Goal: Information Seeking & Learning: Learn about a topic

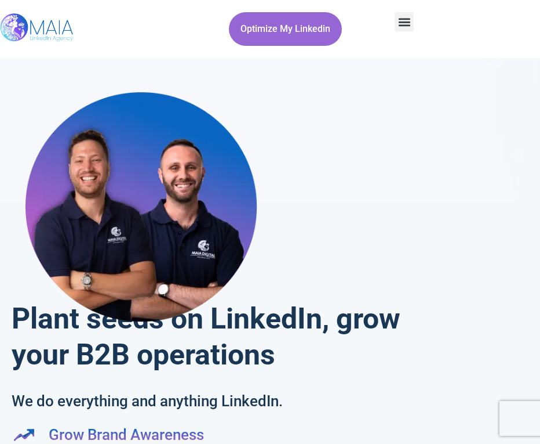
scroll to position [3905, 0]
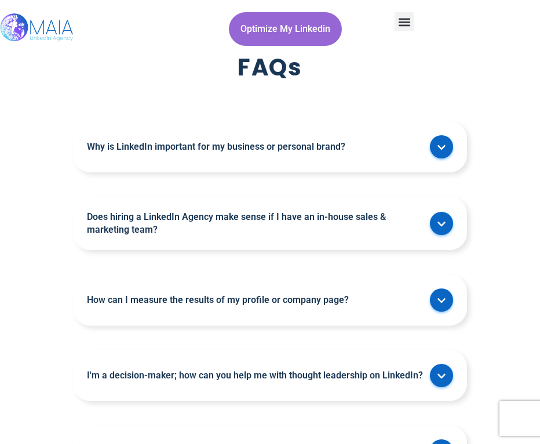
click at [404, 17] on icon "Menu Toggle" at bounding box center [404, 22] width 13 height 13
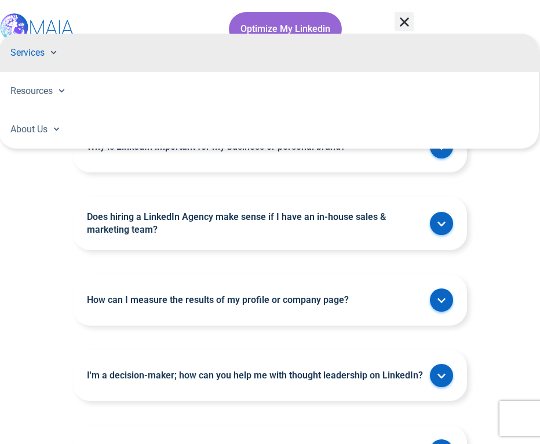
click at [57, 49] on span at bounding box center [51, 52] width 12 height 18
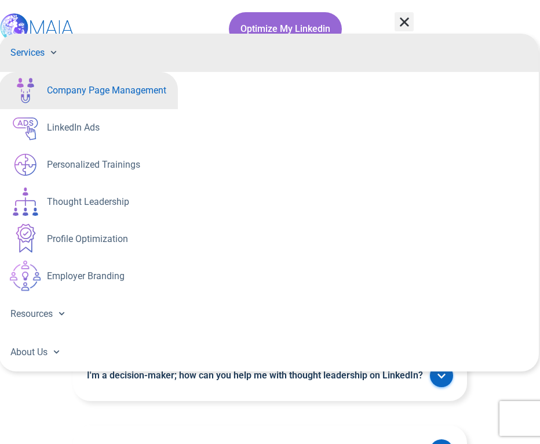
click at [75, 97] on link "Company Page Management" at bounding box center [88, 90] width 179 height 37
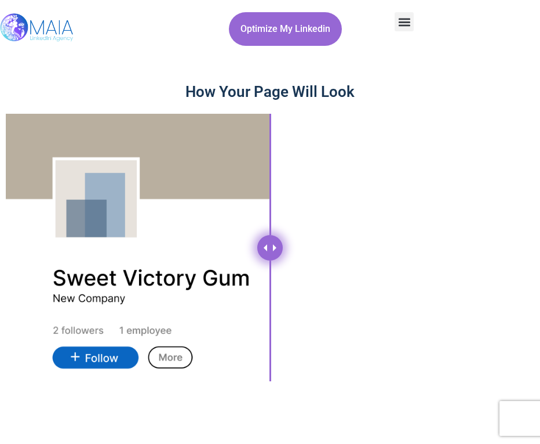
scroll to position [1814, 0]
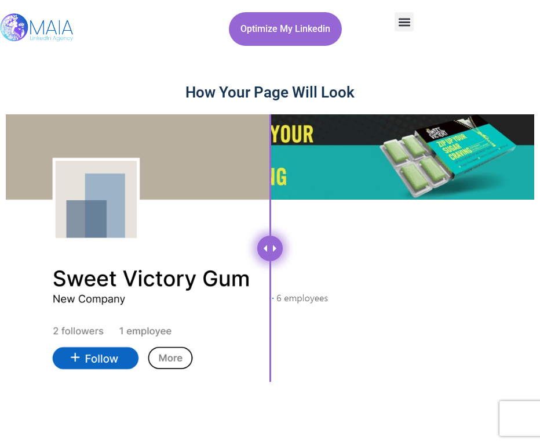
click at [413, 19] on div "Menu Toggle" at bounding box center [404, 21] width 19 height 19
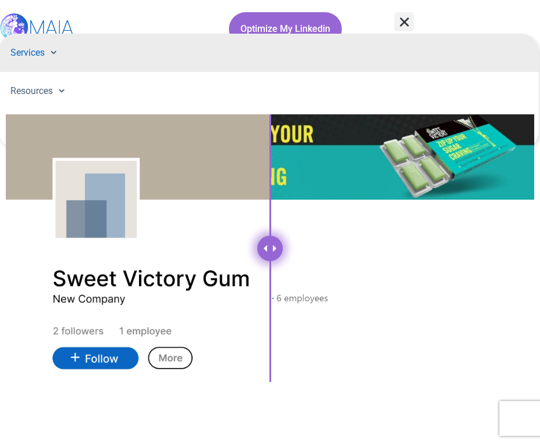
click at [60, 54] on link "Services" at bounding box center [269, 53] width 540 height 38
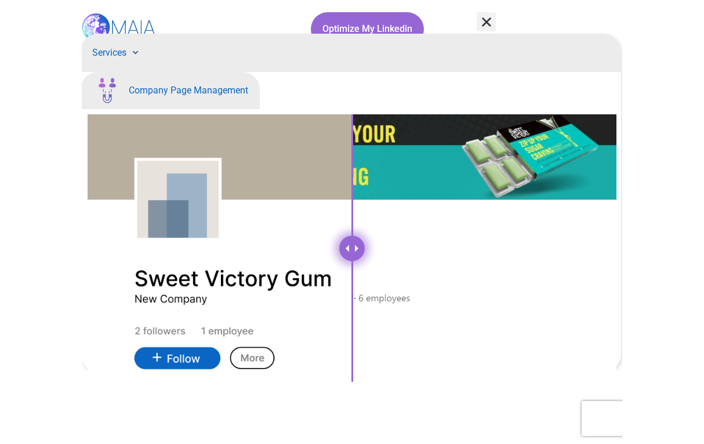
scroll to position [1804, 0]
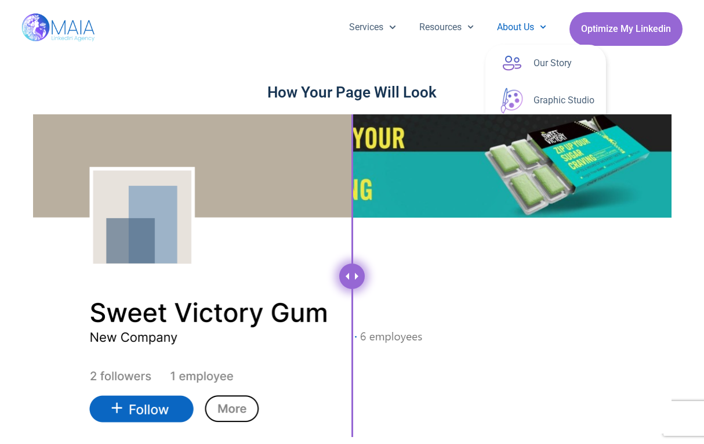
click at [536, 25] on span "Menu" at bounding box center [540, 27] width 12 height 18
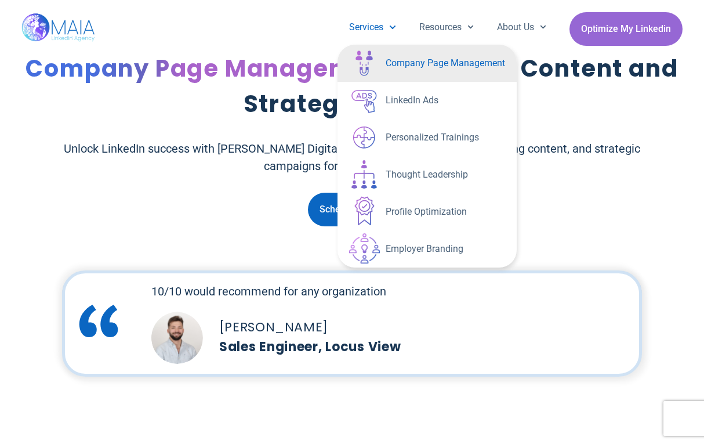
click at [389, 24] on icon "Menu" at bounding box center [392, 27] width 6 height 6
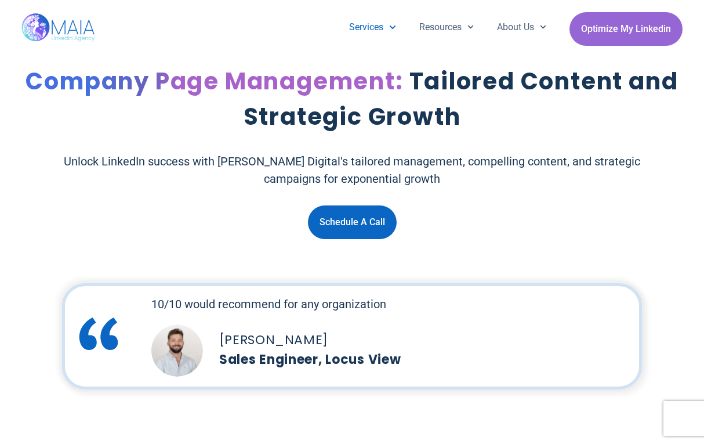
click at [389, 24] on icon "Menu" at bounding box center [392, 27] width 6 height 6
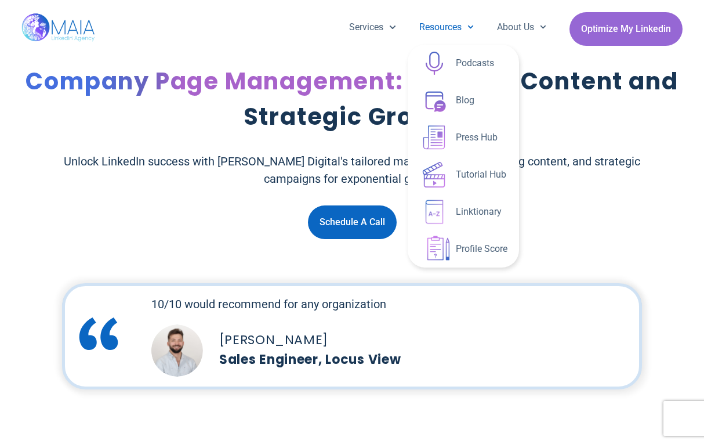
click at [433, 28] on link "Resources" at bounding box center [447, 27] width 78 height 30
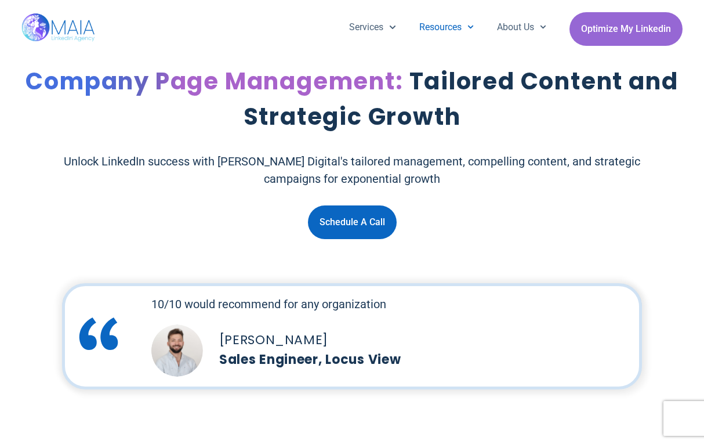
click at [433, 25] on link "Resources" at bounding box center [447, 27] width 78 height 30
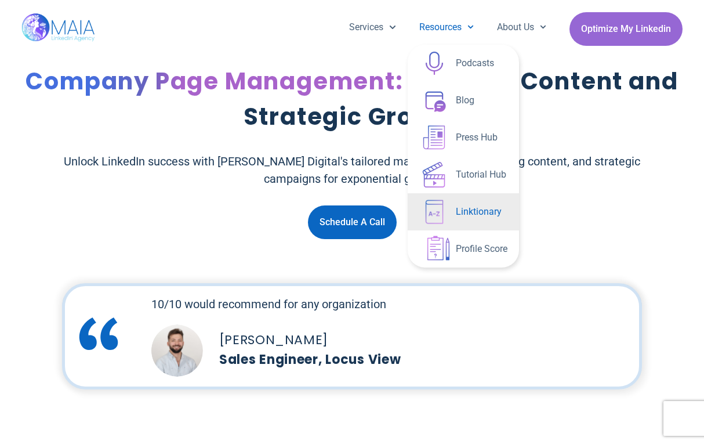
click at [450, 213] on link "Linktionary" at bounding box center [463, 211] width 111 height 37
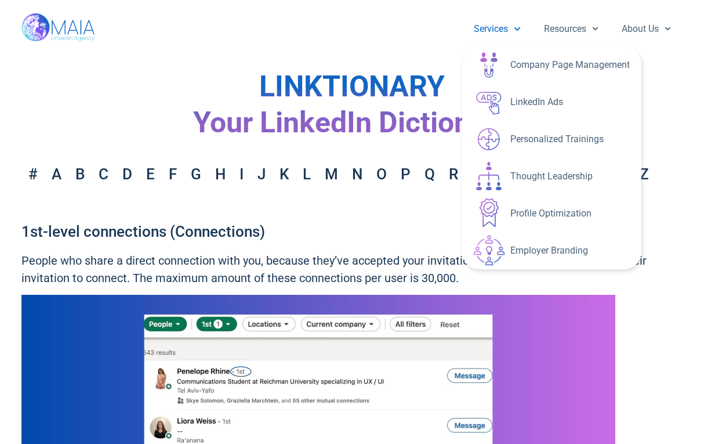
click at [493, 31] on link "Services" at bounding box center [497, 29] width 70 height 30
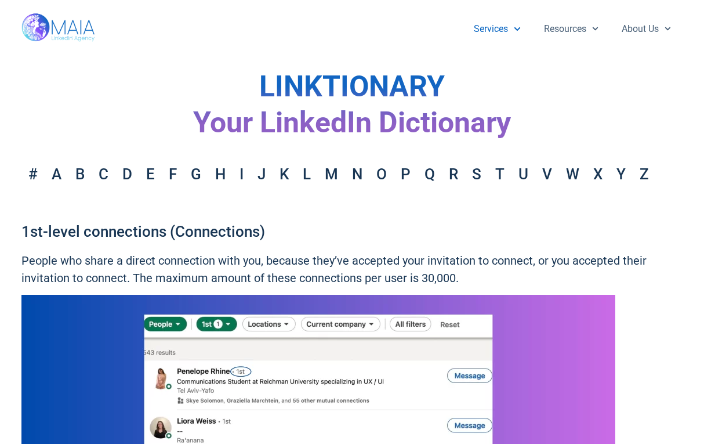
click at [493, 31] on link "Services" at bounding box center [497, 29] width 70 height 30
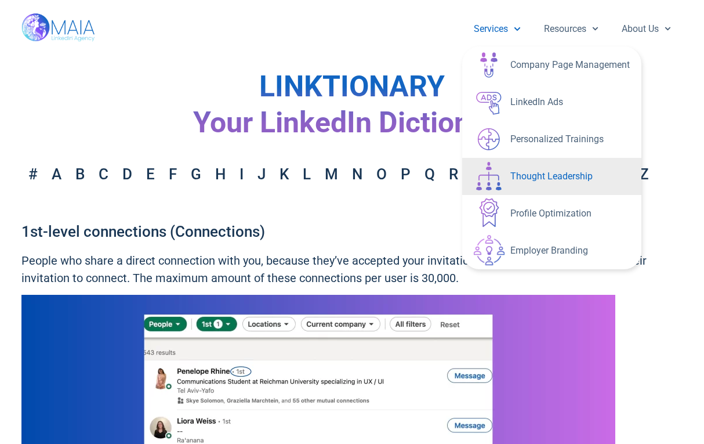
click at [512, 187] on link "Thought Leadership" at bounding box center [551, 176] width 179 height 37
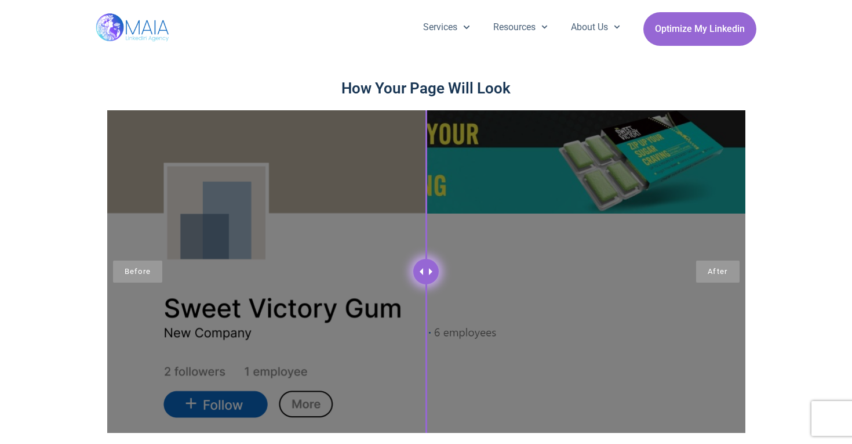
scroll to position [1784, 0]
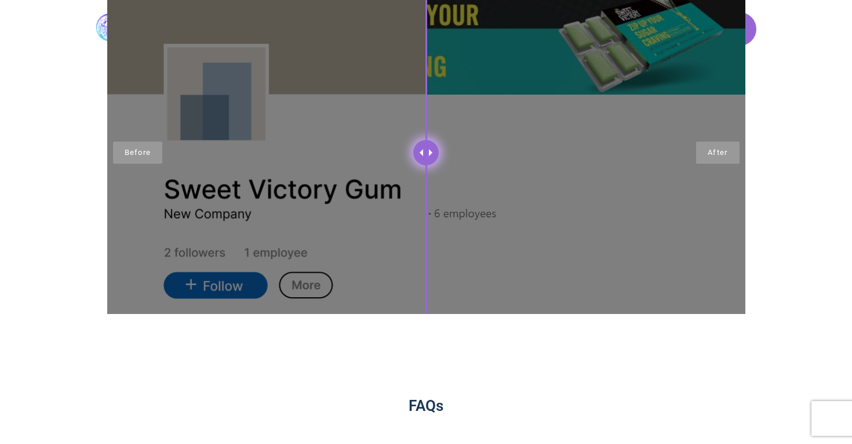
click at [342, 301] on div at bounding box center [426, 152] width 638 height 322
click at [330, 263] on div at bounding box center [426, 152] width 638 height 322
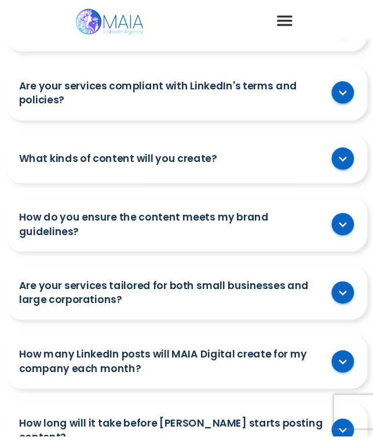
scroll to position [1818, 0]
